Goal: Information Seeking & Learning: Check status

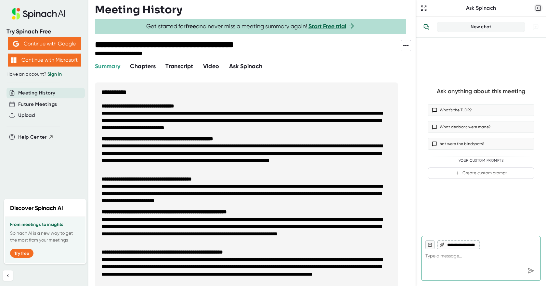
click at [539, 7] on icon "button" at bounding box center [539, 8] width 0 height 5
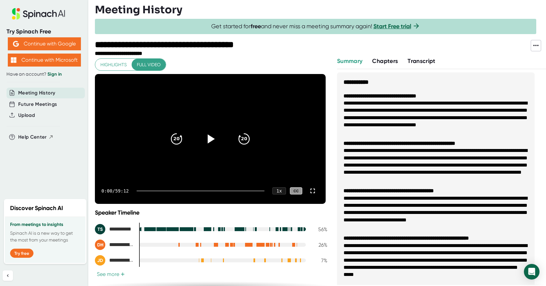
click at [56, 75] on link "Sign in" at bounding box center [54, 74] width 14 height 6
